Goal: Unclear

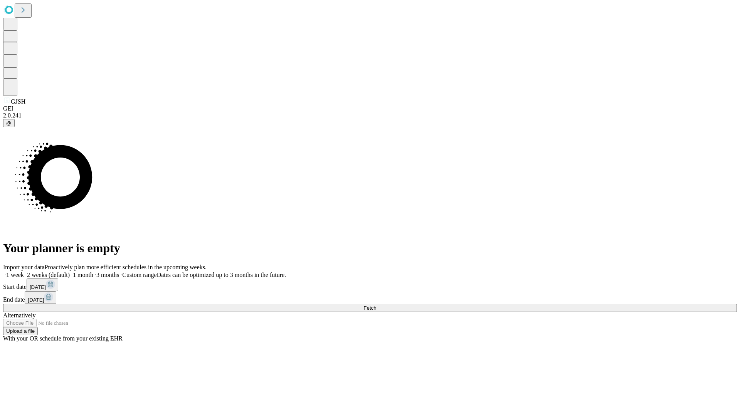
click at [376, 305] on span "Fetch" at bounding box center [370, 308] width 13 height 6
